Goal: Information Seeking & Learning: Learn about a topic

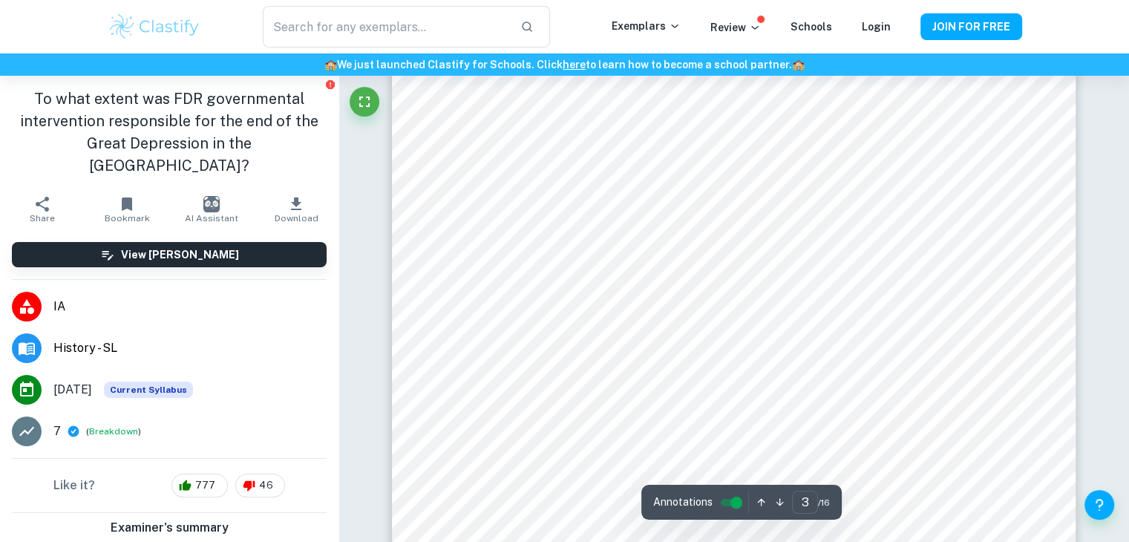
scroll to position [2056, 0]
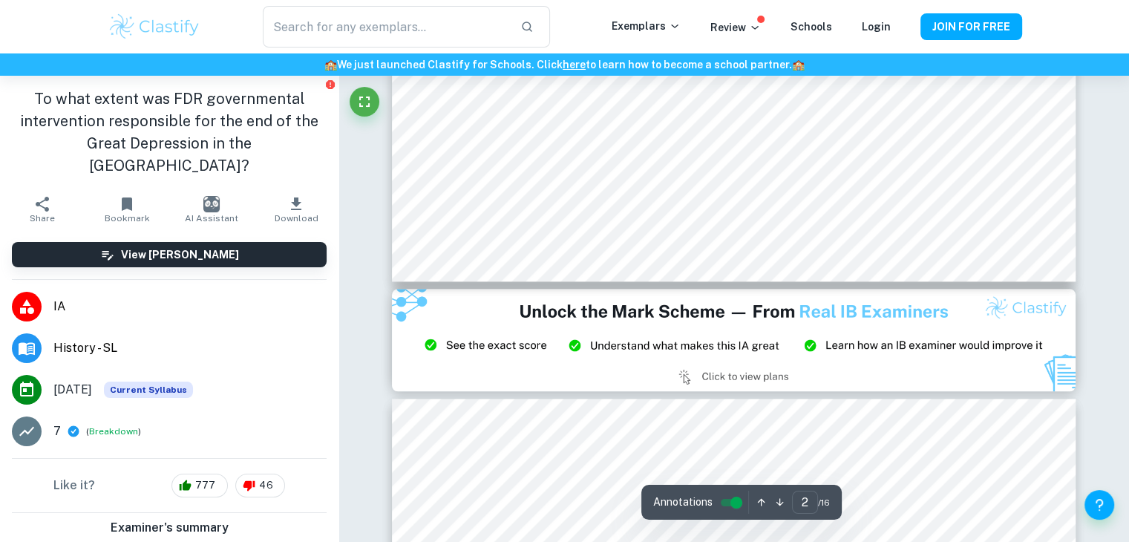
type input "3"
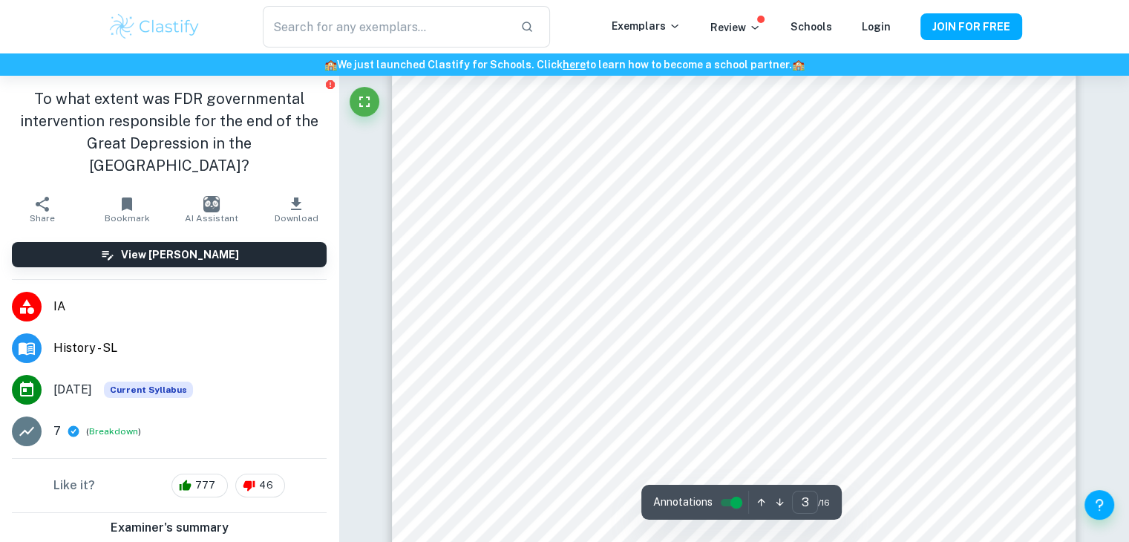
scroll to position [2037, 0]
